Goal: Navigation & Orientation: Go to known website

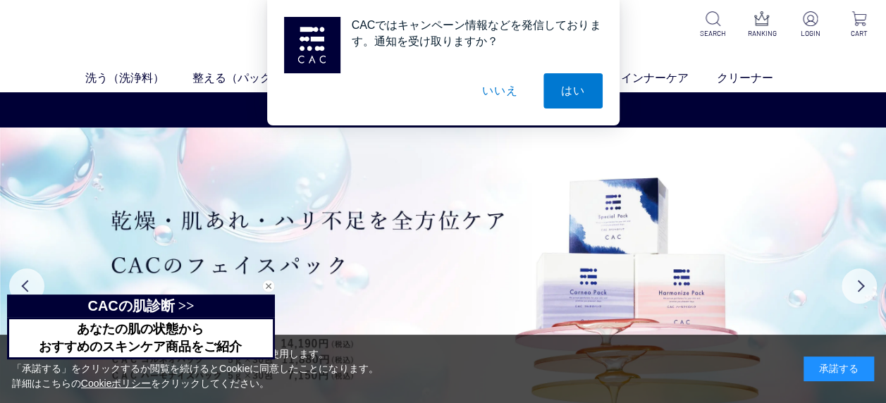
click at [498, 90] on button "いいえ" at bounding box center [500, 90] width 70 height 35
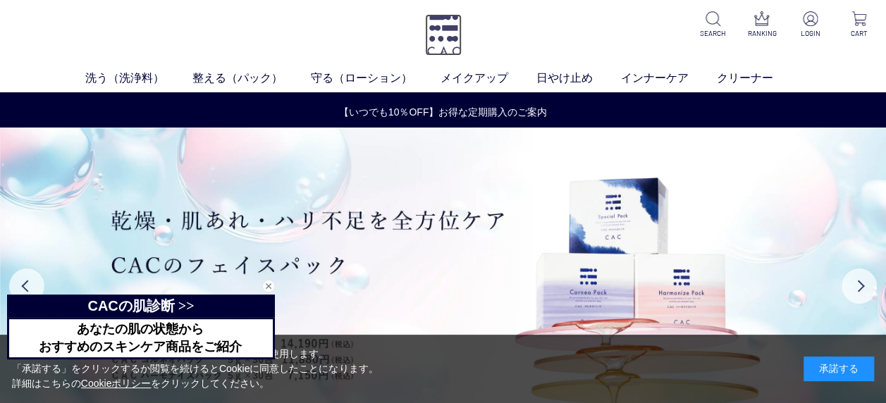
click at [444, 27] on img at bounding box center [443, 35] width 37 height 42
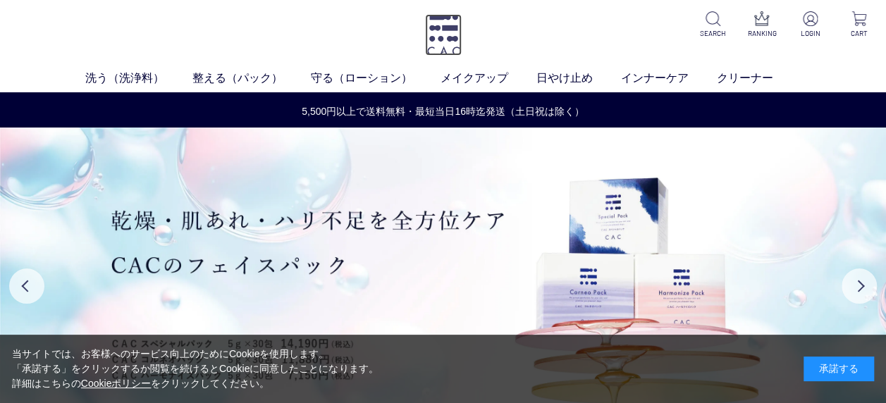
click at [450, 32] on img at bounding box center [443, 35] width 37 height 42
